Goal: Task Accomplishment & Management: Complete application form

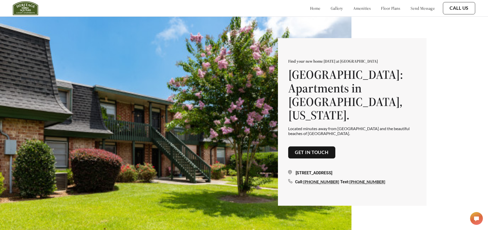
click at [300, 146] on button "Get in touch" at bounding box center [311, 152] width 47 height 12
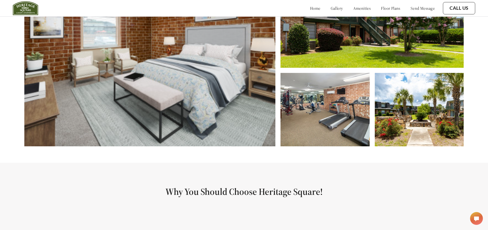
scroll to position [385, 0]
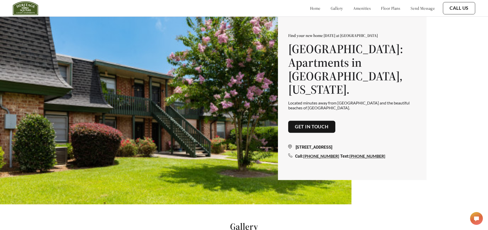
click at [321, 124] on link "Get in touch" at bounding box center [312, 127] width 34 height 6
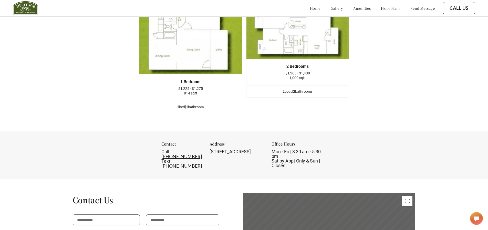
scroll to position [669, 0]
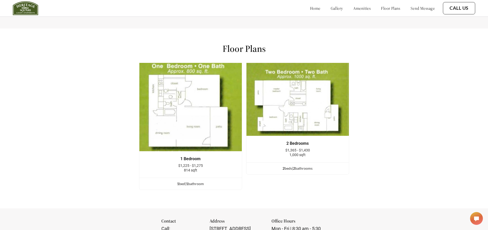
click at [302, 152] on span "$1,365 - $1,430" at bounding box center [298, 150] width 25 height 4
click at [292, 115] on img at bounding box center [297, 99] width 103 height 73
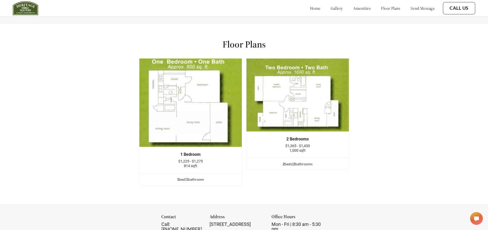
scroll to position [797, 0]
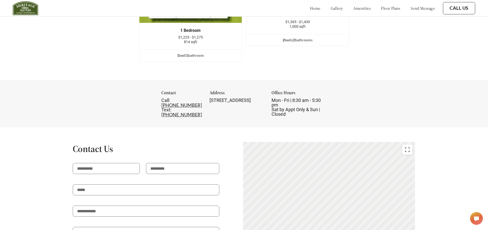
click at [378, 11] on div "home gallery amenities floor plans send message" at bounding box center [367, 8] width 135 height 14
click at [381, 8] on link "floor plans" at bounding box center [390, 8] width 19 height 5
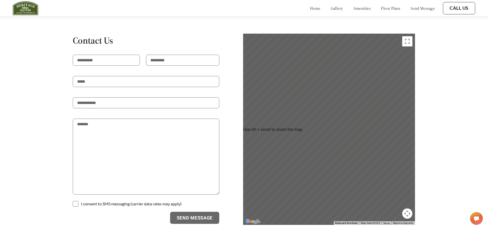
scroll to position [900, 0]
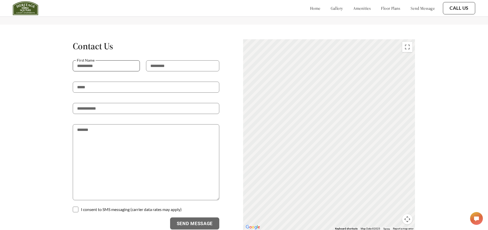
click at [126, 60] on input "text" at bounding box center [106, 65] width 67 height 11
type input "********"
type input "******"
type input "**********"
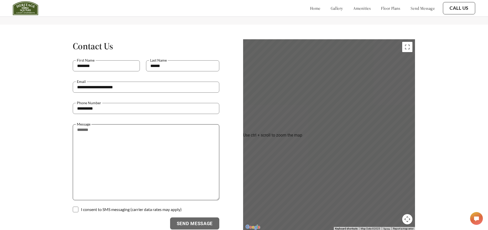
click at [116, 161] on textarea at bounding box center [146, 162] width 147 height 76
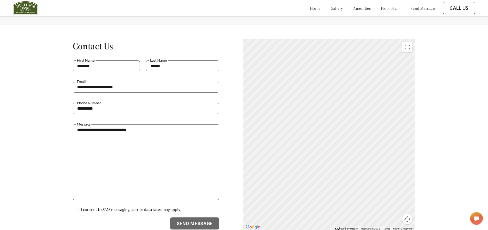
type textarea "**********"
click at [128, 200] on p at bounding box center [146, 205] width 147 height 10
click at [128, 202] on p at bounding box center [146, 205] width 147 height 10
click at [126, 204] on p at bounding box center [146, 205] width 147 height 10
drag, startPoint x: 80, startPoint y: 205, endPoint x: 77, endPoint y: 204, distance: 3.2
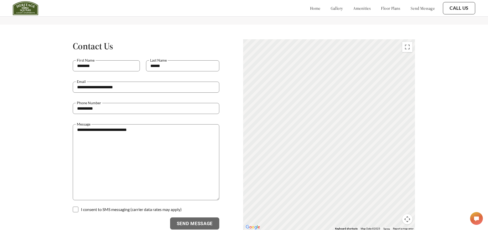
click at [77, 204] on form "**********" at bounding box center [146, 144] width 147 height 169
click at [77, 206] on span at bounding box center [76, 209] width 6 height 6
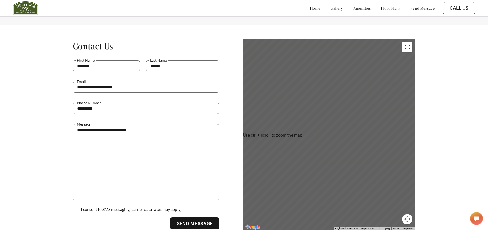
click at [409, 42] on button "Toggle fullscreen view" at bounding box center [408, 47] width 10 height 10
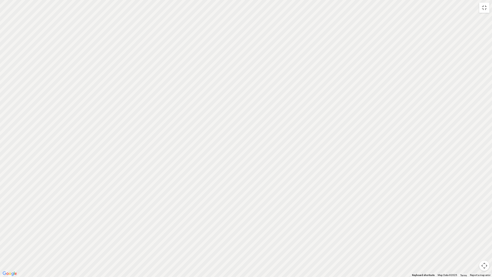
drag, startPoint x: 198, startPoint y: 215, endPoint x: 229, endPoint y: 121, distance: 99.6
click at [229, 121] on div "To activate drag with keyboard, press Alt + Enter. Once in keyboard drag state,…" at bounding box center [246, 138] width 492 height 277
drag, startPoint x: 183, startPoint y: 197, endPoint x: 210, endPoint y: 142, distance: 62.2
click at [210, 142] on div "To activate drag with keyboard, press Alt + Enter. Once in keyboard drag state,…" at bounding box center [246, 138] width 492 height 277
drag, startPoint x: 239, startPoint y: 108, endPoint x: 185, endPoint y: 156, distance: 72.8
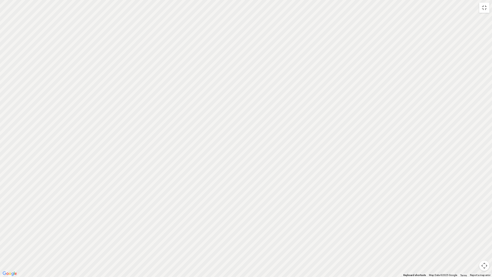
click at [185, 156] on div "To activate drag with keyboard, press Alt + Enter. Once in keyboard drag state,…" at bounding box center [246, 138] width 492 height 277
drag, startPoint x: 272, startPoint y: 105, endPoint x: 226, endPoint y: 155, distance: 67.1
click at [226, 155] on div "To activate drag with keyboard, press Alt + Enter. Once in keyboard drag state,…" at bounding box center [246, 138] width 492 height 277
drag, startPoint x: 231, startPoint y: 148, endPoint x: 228, endPoint y: 159, distance: 10.6
click at [227, 158] on div "To activate drag with keyboard, press Alt + Enter. Once in keyboard drag state,…" at bounding box center [246, 138] width 492 height 277
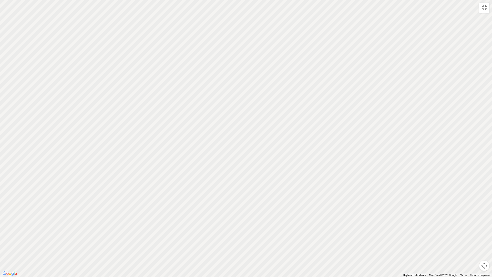
drag, startPoint x: 226, startPoint y: 129, endPoint x: 209, endPoint y: 163, distance: 38.5
click at [209, 163] on div "To activate drag with keyboard, press Alt + Enter. Once in keyboard drag state,…" at bounding box center [246, 138] width 492 height 277
drag, startPoint x: 239, startPoint y: 83, endPoint x: 214, endPoint y: 164, distance: 85.2
click at [214, 166] on div "To activate drag with keyboard, press Alt + Enter. Once in keyboard drag state,…" at bounding box center [246, 138] width 492 height 277
drag, startPoint x: 240, startPoint y: 77, endPoint x: 193, endPoint y: 192, distance: 124.2
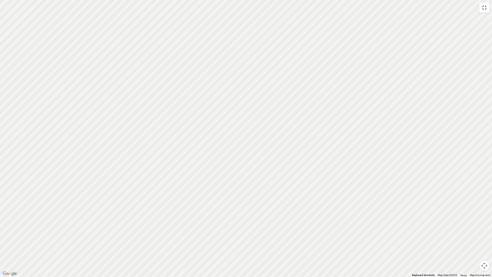
click at [183, 198] on div "To activate drag with keyboard, press Alt + Enter. Once in keyboard drag state,…" at bounding box center [246, 138] width 492 height 277
drag, startPoint x: 257, startPoint y: 159, endPoint x: 243, endPoint y: 176, distance: 22.0
click at [243, 176] on div "To activate drag with keyboard, press Alt + Enter. Once in keyboard drag state,…" at bounding box center [246, 138] width 492 height 277
drag, startPoint x: 248, startPoint y: 167, endPoint x: 223, endPoint y: 204, distance: 44.9
click at [223, 204] on div "To activate drag with keyboard, press Alt + Enter. Once in keyboard drag state,…" at bounding box center [246, 138] width 492 height 277
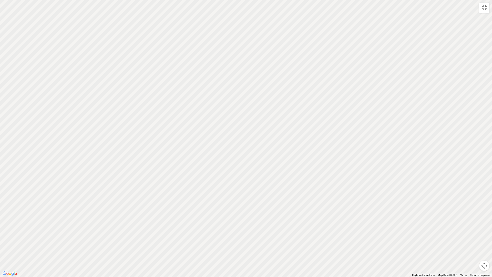
drag, startPoint x: 247, startPoint y: 113, endPoint x: 226, endPoint y: 184, distance: 73.9
click at [226, 184] on div "To activate drag with keyboard, press Alt + Enter. Once in keyboard drag state,…" at bounding box center [246, 138] width 492 height 277
drag, startPoint x: 237, startPoint y: 142, endPoint x: 207, endPoint y: 217, distance: 81.5
click at [203, 224] on div "To activate drag with keyboard, press Alt + Enter. Once in keyboard drag state,…" at bounding box center [246, 138] width 492 height 277
drag, startPoint x: 197, startPoint y: 239, endPoint x: 197, endPoint y: 242, distance: 3.1
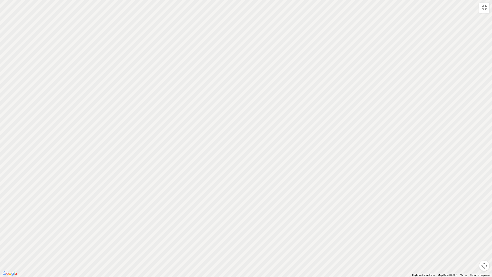
click at [197, 229] on div "To activate drag with keyboard, press Alt + Enter. Once in keyboard drag state,…" at bounding box center [246, 138] width 492 height 277
drag, startPoint x: 196, startPoint y: 203, endPoint x: 252, endPoint y: 107, distance: 111.0
click at [251, 109] on div "To activate drag with keyboard, press Alt + Enter. Once in keyboard drag state,…" at bounding box center [246, 138] width 492 height 277
drag, startPoint x: 226, startPoint y: 168, endPoint x: 237, endPoint y: 99, distance: 70.2
click at [237, 100] on div "To activate drag with keyboard, press Alt + Enter. Once in keyboard drag state,…" at bounding box center [246, 138] width 492 height 277
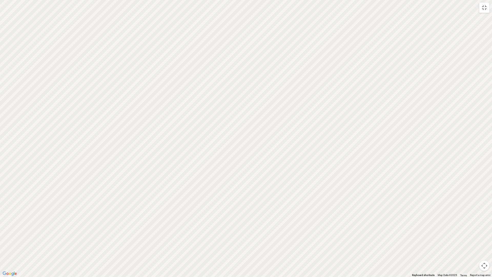
drag, startPoint x: 199, startPoint y: 200, endPoint x: 224, endPoint y: 148, distance: 57.2
click at [223, 148] on div "To activate drag with keyboard, press Alt + Enter. Once in keyboard drag state,…" at bounding box center [246, 138] width 492 height 277
drag, startPoint x: 212, startPoint y: 203, endPoint x: 202, endPoint y: 163, distance: 41.0
click at [202, 163] on div "To activate drag with keyboard, press Alt + Enter. Once in keyboard drag state,…" at bounding box center [246, 138] width 492 height 277
drag, startPoint x: 245, startPoint y: 190, endPoint x: 244, endPoint y: 147, distance: 42.8
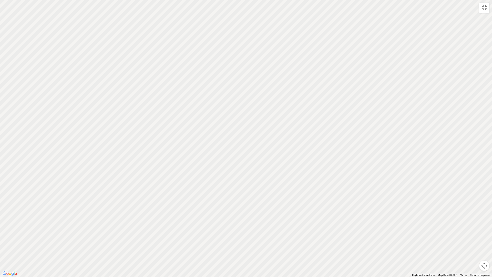
click at [244, 147] on div "To activate drag with keyboard, press Alt + Enter. Once in keyboard drag state,…" at bounding box center [246, 138] width 492 height 277
drag, startPoint x: 223, startPoint y: 222, endPoint x: 229, endPoint y: 169, distance: 53.6
click at [229, 169] on div "To activate drag with keyboard, press Alt + Enter. Once in keyboard drag state,…" at bounding box center [246, 138] width 492 height 277
drag, startPoint x: 222, startPoint y: 207, endPoint x: 237, endPoint y: 151, distance: 57.8
click at [237, 151] on div "To activate drag with keyboard, press Alt + Enter. Once in keyboard drag state,…" at bounding box center [246, 138] width 492 height 277
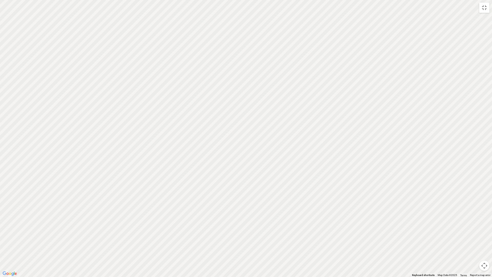
drag, startPoint x: 202, startPoint y: 165, endPoint x: 214, endPoint y: 165, distance: 12.3
click at [213, 165] on div "To activate drag with keyboard, press Alt + Enter. Once in keyboard drag state,…" at bounding box center [246, 138] width 492 height 277
drag, startPoint x: 230, startPoint y: 186, endPoint x: 314, endPoint y: 211, distance: 87.1
click at [313, 211] on div "To activate drag with keyboard, press Alt + Enter. Once in keyboard drag state,…" at bounding box center [246, 138] width 492 height 277
drag, startPoint x: 147, startPoint y: 151, endPoint x: 306, endPoint y: 170, distance: 160.2
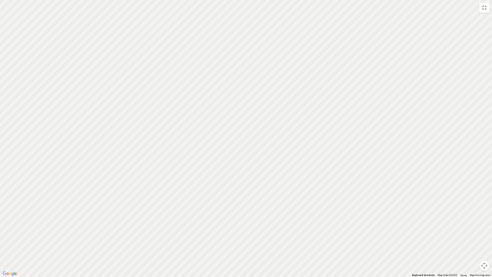
click at [306, 170] on div "To activate drag with keyboard, press Alt + Enter. Once in keyboard drag state,…" at bounding box center [246, 138] width 492 height 277
drag, startPoint x: 307, startPoint y: 174, endPoint x: 142, endPoint y: 159, distance: 166.0
click at [142, 159] on div "To activate drag with keyboard, press Alt + Enter. Once in keyboard drag state,…" at bounding box center [246, 138] width 492 height 277
drag, startPoint x: 347, startPoint y: 196, endPoint x: 248, endPoint y: 202, distance: 98.6
click at [248, 202] on div at bounding box center [492, 276] width 492 height 277
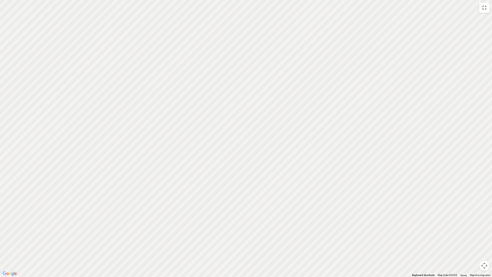
drag, startPoint x: 267, startPoint y: 182, endPoint x: 248, endPoint y: 226, distance: 47.5
click at [248, 226] on div at bounding box center [492, 276] width 492 height 277
drag, startPoint x: 250, startPoint y: 236, endPoint x: 261, endPoint y: 170, distance: 67.1
click at [261, 170] on div at bounding box center [492, 276] width 492 height 277
drag, startPoint x: 269, startPoint y: 168, endPoint x: 264, endPoint y: 230, distance: 61.5
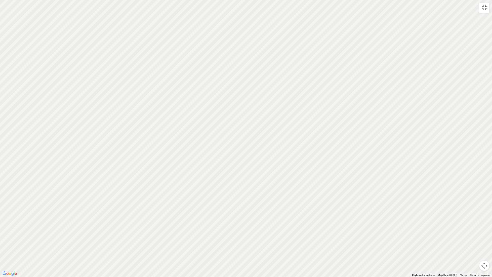
click at [260, 229] on div at bounding box center [492, 276] width 492 height 277
drag, startPoint x: 164, startPoint y: 162, endPoint x: 221, endPoint y: 174, distance: 57.7
click at [221, 174] on div "To activate drag with keyboard, press Alt + Enter. Once in keyboard drag state,…" at bounding box center [246, 138] width 492 height 277
drag, startPoint x: 266, startPoint y: 129, endPoint x: 229, endPoint y: 138, distance: 38.4
click at [229, 138] on div "To activate drag with keyboard, press Alt + Enter. Once in keyboard drag state,…" at bounding box center [246, 138] width 492 height 277
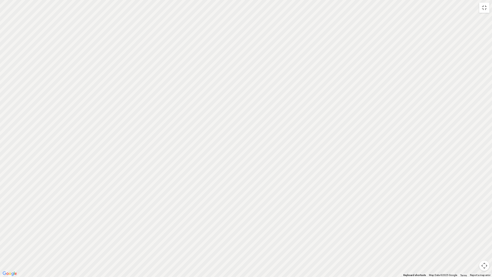
drag, startPoint x: 57, startPoint y: 167, endPoint x: 98, endPoint y: 173, distance: 40.9
click at [98, 173] on div "To activate drag with keyboard, press Alt + Enter. Once in keyboard drag state,…" at bounding box center [246, 138] width 492 height 277
drag, startPoint x: 260, startPoint y: 142, endPoint x: 135, endPoint y: 179, distance: 130.7
click at [135, 179] on div "To activate drag with keyboard, press Alt + Enter. Once in keyboard drag state,…" at bounding box center [246, 138] width 492 height 277
drag, startPoint x: 299, startPoint y: 139, endPoint x: 257, endPoint y: 147, distance: 42.4
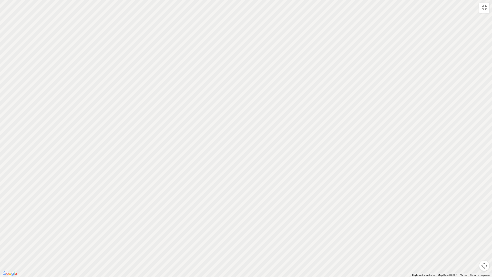
click at [257, 147] on div at bounding box center [492, 276] width 492 height 277
drag, startPoint x: 285, startPoint y: 141, endPoint x: 271, endPoint y: 139, distance: 13.4
click at [271, 139] on div at bounding box center [492, 276] width 492 height 277
click at [482, 5] on button "Toggle fullscreen view" at bounding box center [484, 8] width 10 height 10
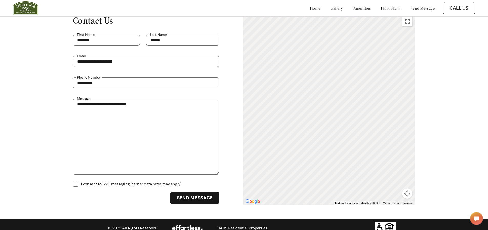
click at [205, 193] on button "Send Message" at bounding box center [194, 198] width 49 height 12
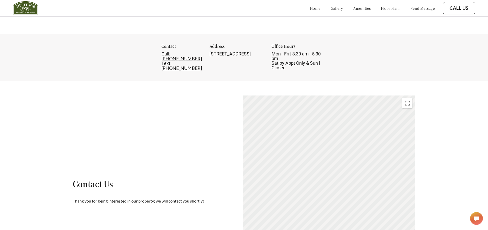
scroll to position [846, 0]
